Goal: Transaction & Acquisition: Book appointment/travel/reservation

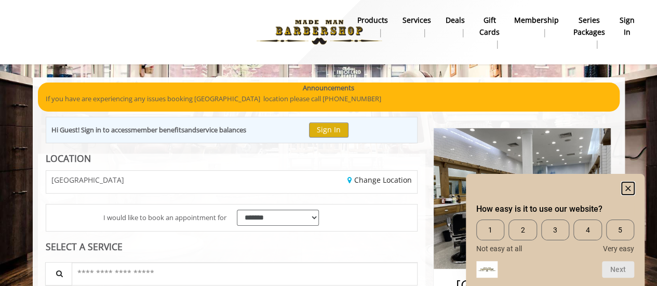
click at [629, 186] on rect "Hide survey" at bounding box center [628, 188] width 12 height 12
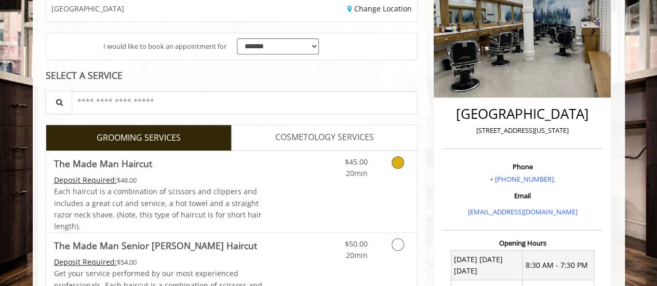
scroll to position [156, 0]
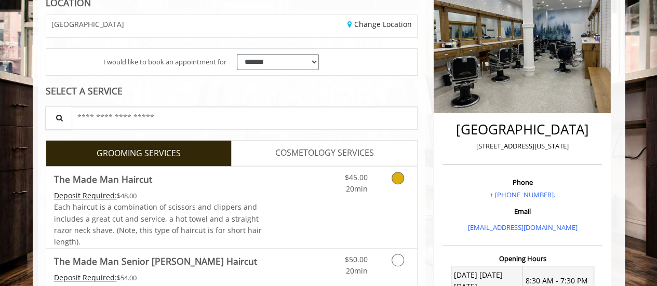
click at [401, 174] on icon "Grooming services" at bounding box center [398, 178] width 12 height 12
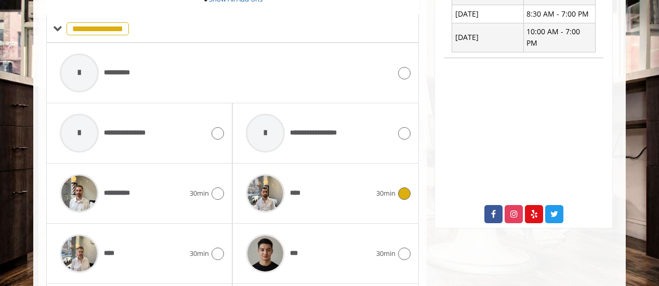
scroll to position [499, 0]
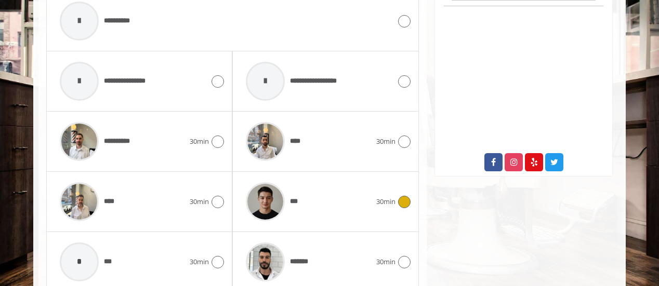
click at [396, 205] on div "*** 30min" at bounding box center [325, 201] width 169 height 49
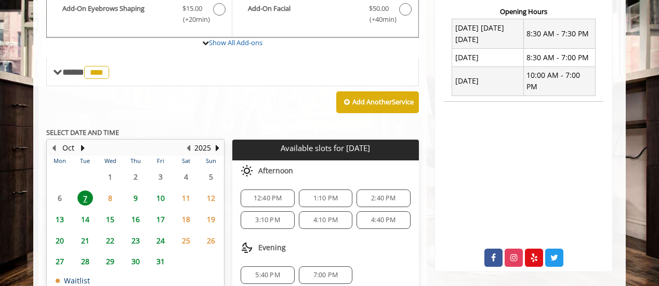
scroll to position [473, 0]
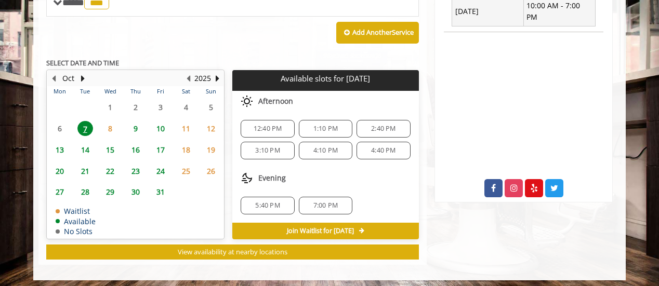
click at [324, 202] on span "7:00 PM" at bounding box center [325, 206] width 24 height 8
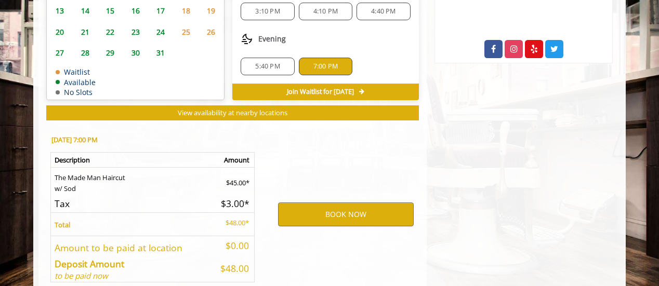
scroll to position [660, 0]
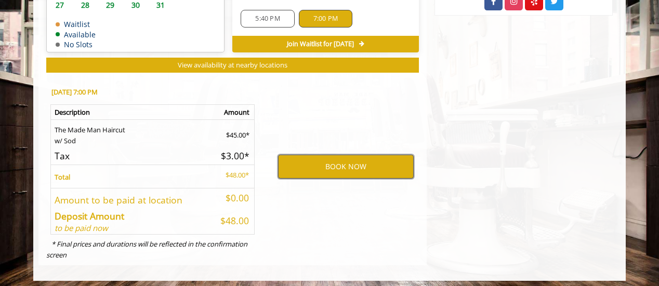
click at [351, 167] on button "BOOK NOW" at bounding box center [346, 167] width 136 height 24
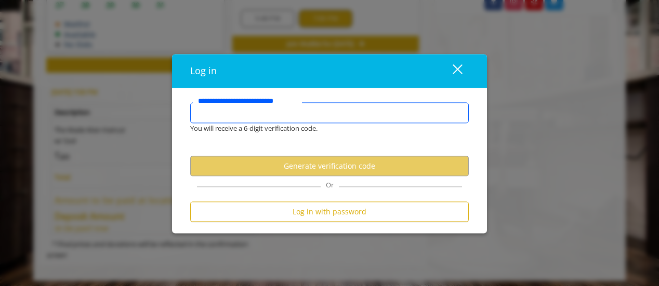
click at [234, 114] on input "**********" at bounding box center [329, 113] width 279 height 21
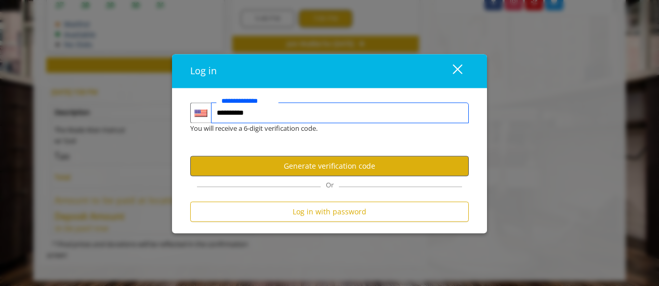
type input "**********"
click at [293, 169] on button "Generate verification code" at bounding box center [329, 166] width 279 height 20
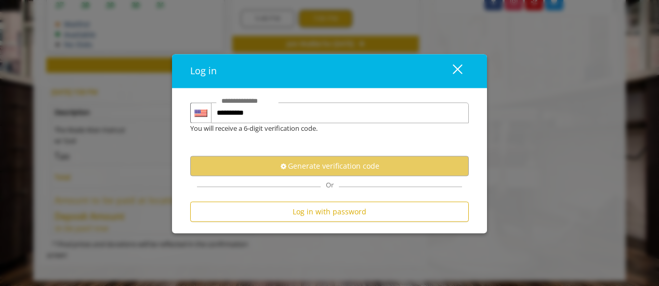
scroll to position [0, 0]
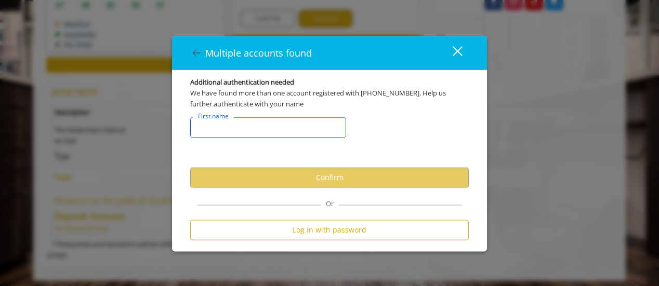
click at [262, 128] on input "FirstNameText" at bounding box center [268, 127] width 156 height 21
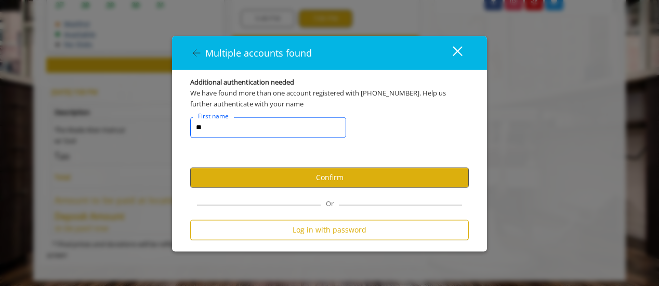
type input "**"
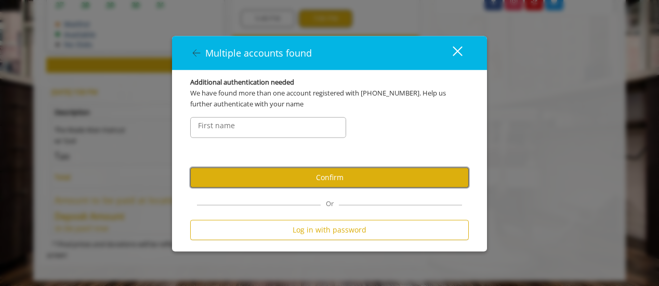
click at [257, 172] on button "Confirm" at bounding box center [329, 177] width 279 height 20
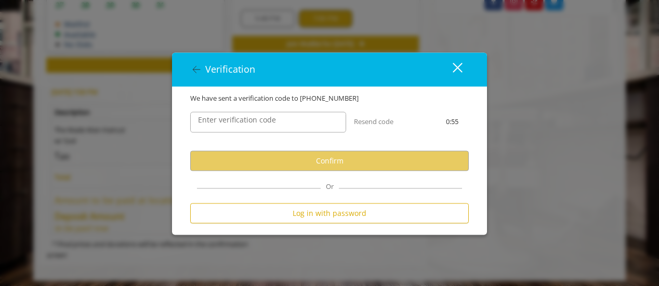
click at [241, 118] on label "Enter verification code" at bounding box center [237, 120] width 88 height 11
click at [241, 118] on input "Enter verification code" at bounding box center [268, 122] width 156 height 21
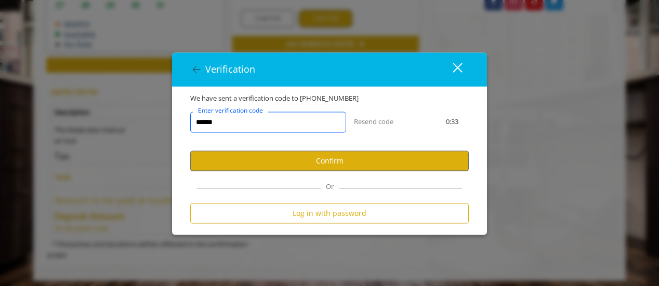
type input "******"
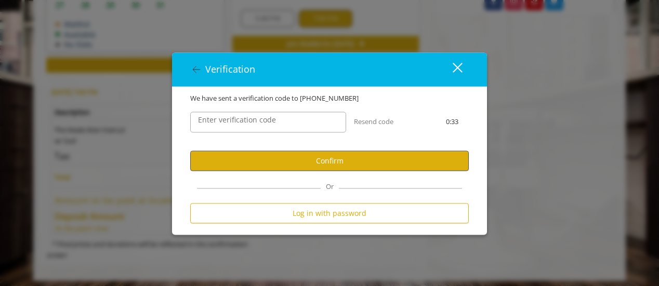
click at [263, 154] on user-otp-account-verification "We have sent a verification code to [PHONE_NUMBER] ****** Enter verification co…" at bounding box center [329, 162] width 279 height 136
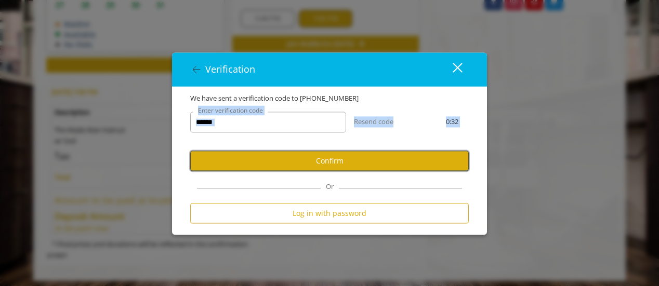
click at [263, 154] on button "Confirm" at bounding box center [329, 161] width 279 height 20
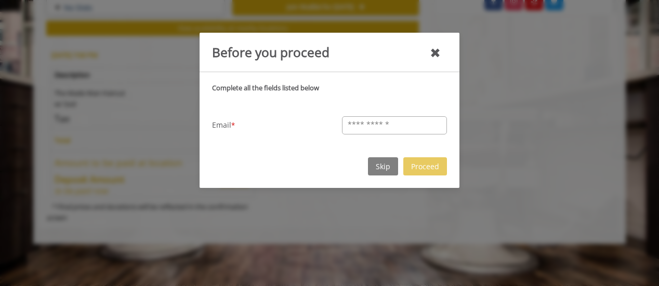
scroll to position [624, 0]
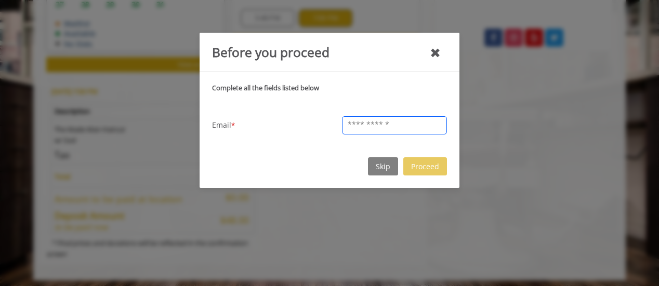
click at [371, 125] on input "text" at bounding box center [394, 125] width 105 height 18
type input "**********"
click at [425, 173] on button "Proceed" at bounding box center [425, 166] width 44 height 18
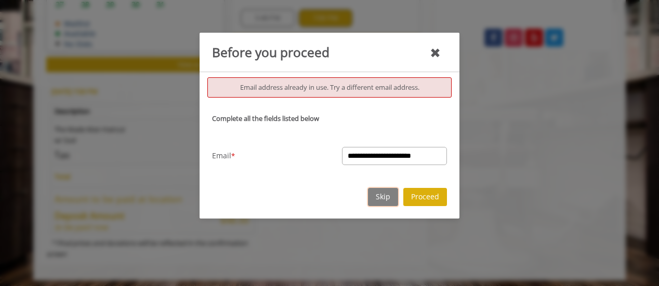
click at [390, 197] on button "Skip" at bounding box center [383, 197] width 30 height 18
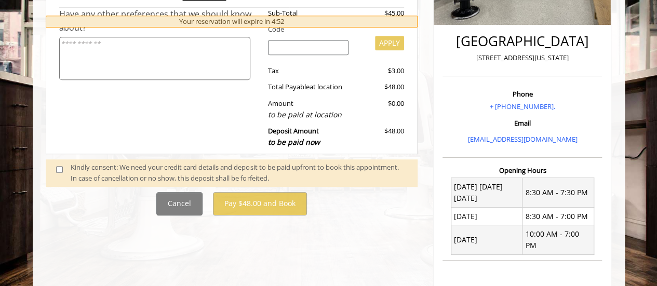
scroll to position [260, 0]
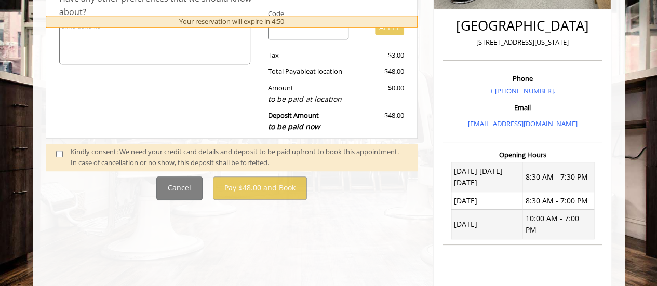
click at [103, 150] on div "Kindly consent: We need your credit card details and deposit to be paid upfront…" at bounding box center [239, 158] width 337 height 22
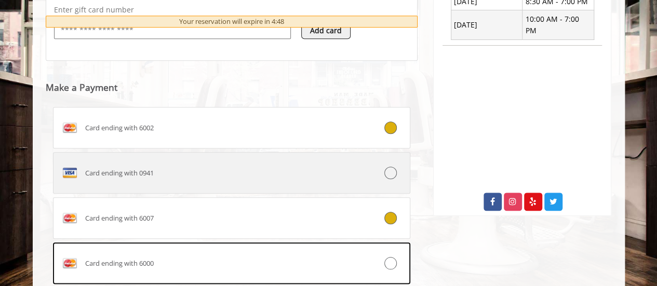
scroll to position [480, 0]
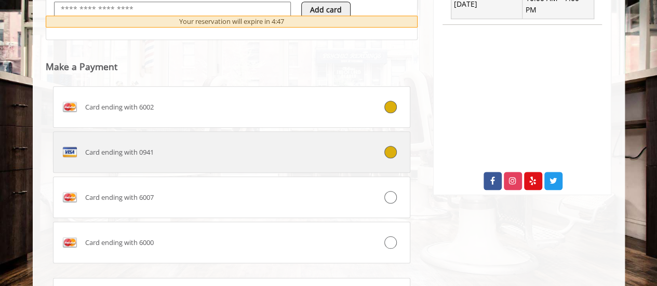
click at [295, 160] on label "Card ending with 0941" at bounding box center [232, 152] width 358 height 42
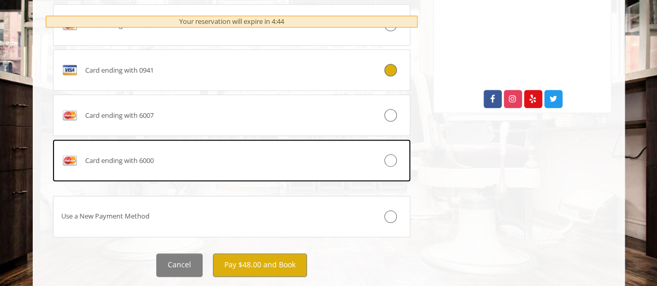
scroll to position [587, 0]
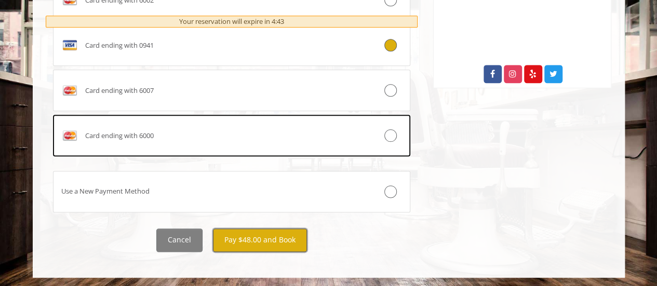
click at [242, 234] on button "Pay $48.00 and Book" at bounding box center [260, 240] width 94 height 23
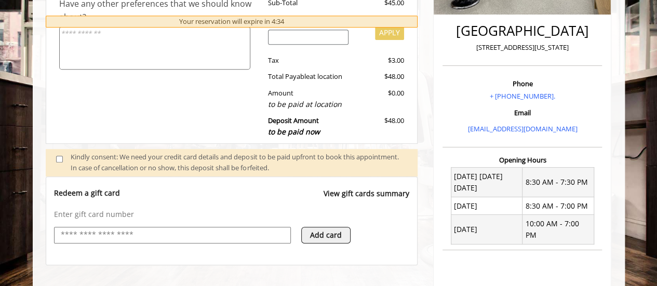
scroll to position [362, 0]
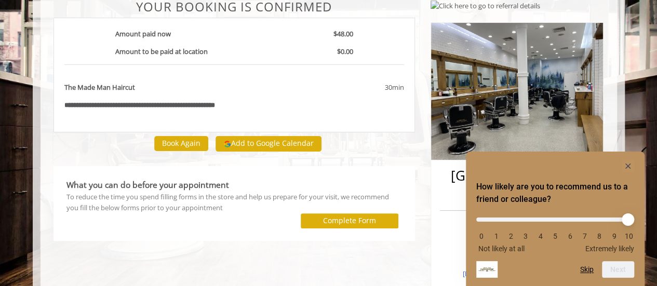
scroll to position [104, 0]
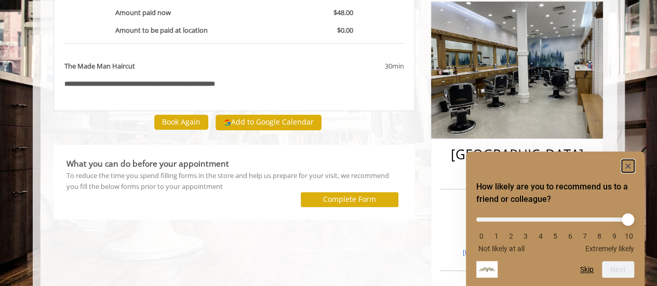
click at [624, 166] on rect "Hide survey" at bounding box center [628, 166] width 12 height 12
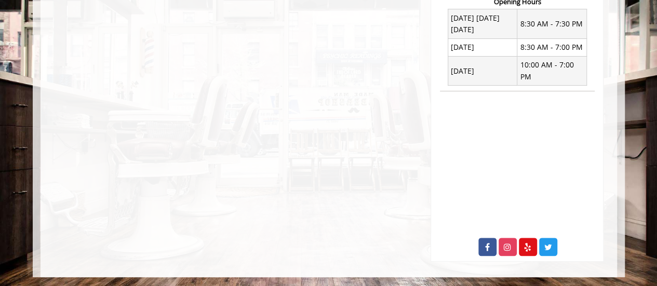
scroll to position [0, 0]
